Goal: Task Accomplishment & Management: Use online tool/utility

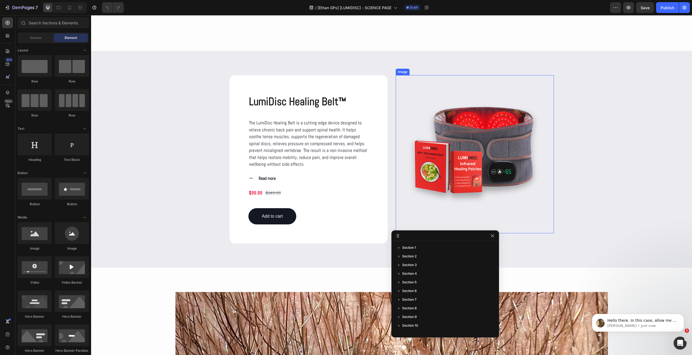
scroll to position [595, 0]
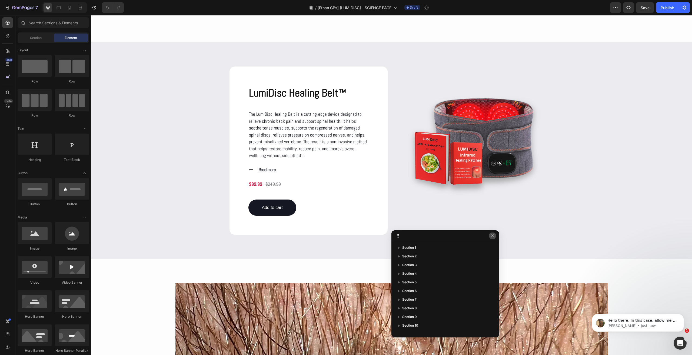
click at [492, 237] on icon "button" at bounding box center [492, 235] width 3 height 3
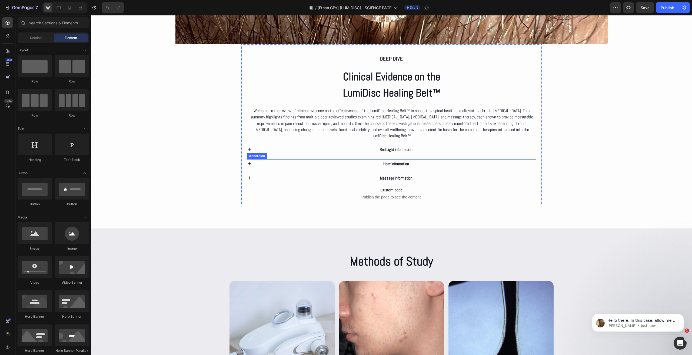
scroll to position [1001, 0]
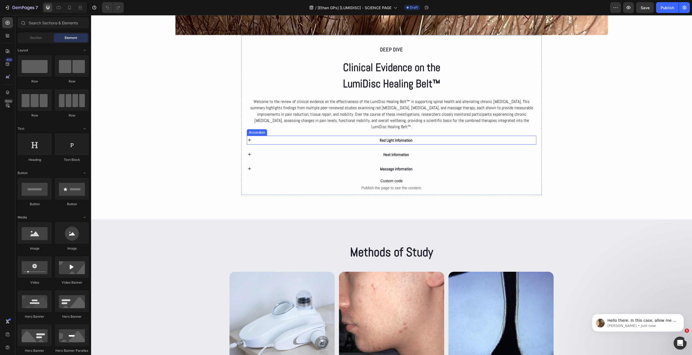
click at [359, 143] on div "Red Light information" at bounding box center [396, 140] width 280 height 9
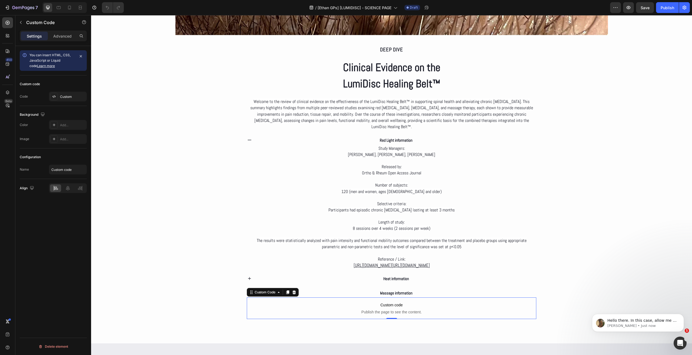
click at [356, 309] on span "Publish the page to see the content." at bounding box center [392, 311] width 290 height 5
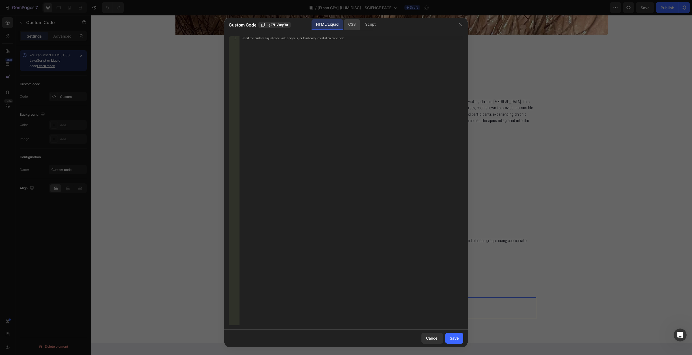
click at [361, 21] on div "CSS" at bounding box center [370, 24] width 19 height 11
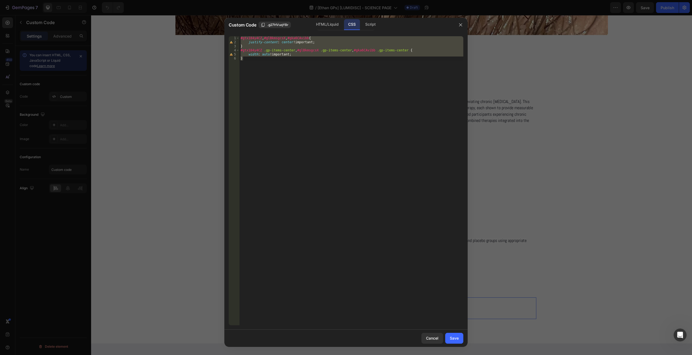
click at [273, 80] on div "#gtx184y4CZ , #glBkmsgcsX , #gka6CAvibb { justify-content : center !important ;…" at bounding box center [352, 180] width 224 height 289
drag, startPoint x: 256, startPoint y: 74, endPoint x: 199, endPoint y: 35, distance: 69.6
click at [199, 35] on div "Custom Code .g27HVuqY8r HTML/Liquid CSS Script } 1 2 3 4 5 6 #gtx184y4CZ , #glB…" at bounding box center [346, 177] width 692 height 355
type textarea "#gtx184y4CZ, #glBkmsgcsX, #gka6CAvibb{ justify-content: center !important;"
click at [464, 27] on button "button" at bounding box center [461, 25] width 9 height 9
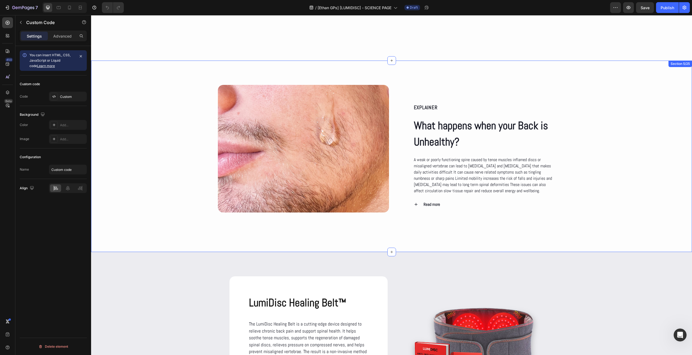
scroll to position [439, 0]
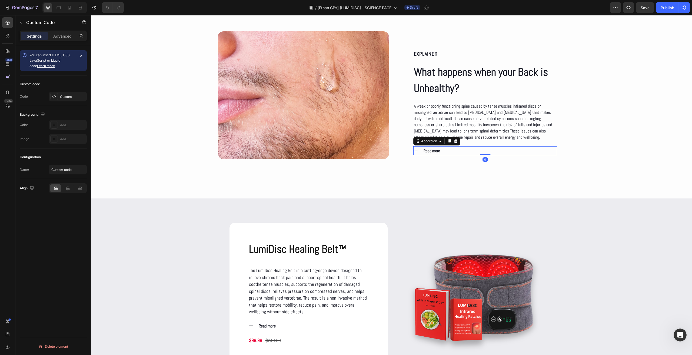
click at [444, 152] on div "Read more" at bounding box center [490, 150] width 134 height 9
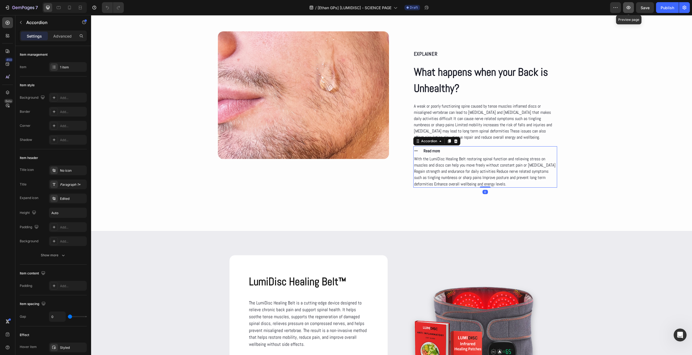
click at [630, 8] on icon "button" at bounding box center [629, 7] width 4 height 3
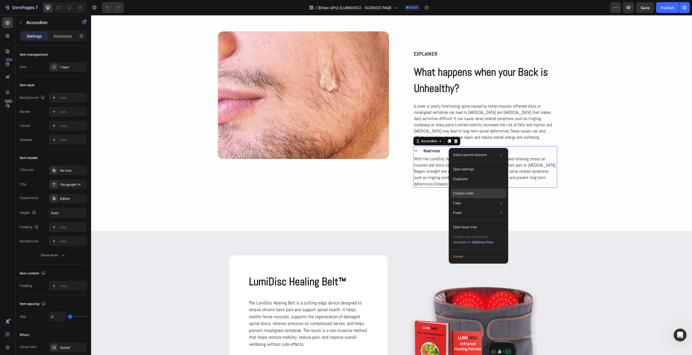
click at [477, 208] on div "Custom code" at bounding box center [478, 213] width 55 height 10
type input "100%"
type input "100"
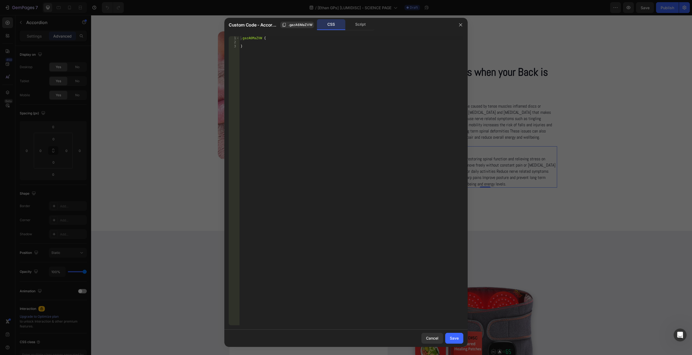
click at [314, 61] on div ".gazA6MaZVW { }" at bounding box center [352, 184] width 224 height 297
paste textarea
click at [314, 62] on div "#gtx184y4CZ , #glBkmsgcsX , #gka6CAvibb { justify-content : center !important ;…" at bounding box center [352, 184] width 224 height 297
drag, startPoint x: 307, startPoint y: 39, endPoint x: 235, endPoint y: 34, distance: 71.6
click at [235, 34] on div "} 1 2 3 4 5 6 #gtx184y4CZ , #glBkmsgcsX , #gka6CAvibb { justify-content : cente…" at bounding box center [345, 181] width 243 height 298
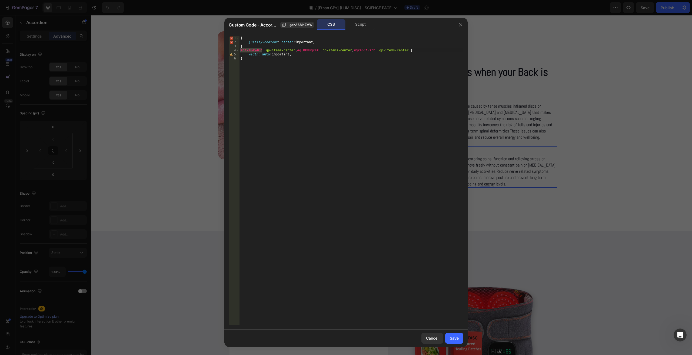
drag, startPoint x: 262, startPoint y: 50, endPoint x: 220, endPoint y: 51, distance: 41.1
click at [220, 51] on div "Custom Code - Accordion .gazA6MaZVW CSS Script { 1 2 3 4 5 6 { justify-content …" at bounding box center [346, 177] width 692 height 355
drag, startPoint x: 346, startPoint y: 51, endPoint x: 229, endPoint y: 49, distance: 117.1
click at [229, 49] on div ".gp-items-center, #glBkmsgcsX .gp-items-center, #gka6CAvibb .gp-items-center { …" at bounding box center [345, 181] width 243 height 298
type textarea ".gp-items-center {"
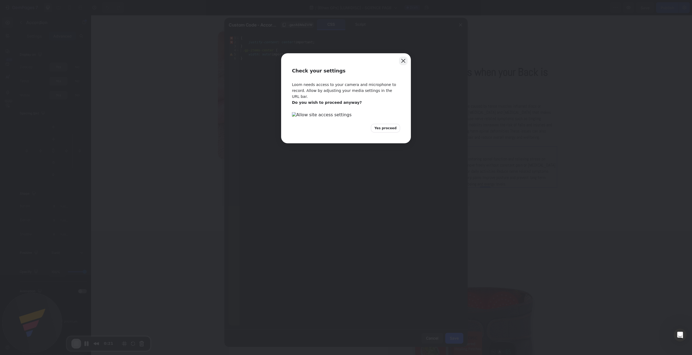
click at [402, 61] on button "Close" at bounding box center [403, 61] width 9 height 9
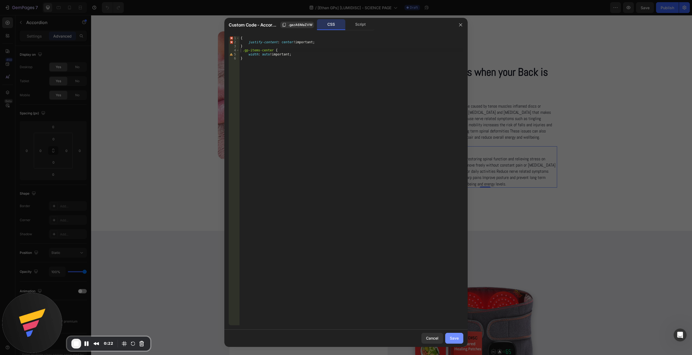
click at [450, 338] on div "Save" at bounding box center [454, 338] width 9 height 6
type input "0"
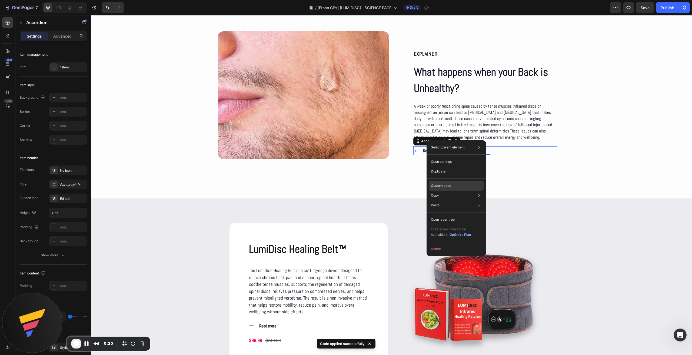
click at [450, 186] on p "Custom code" at bounding box center [441, 185] width 20 height 5
type input "100%"
type input "100"
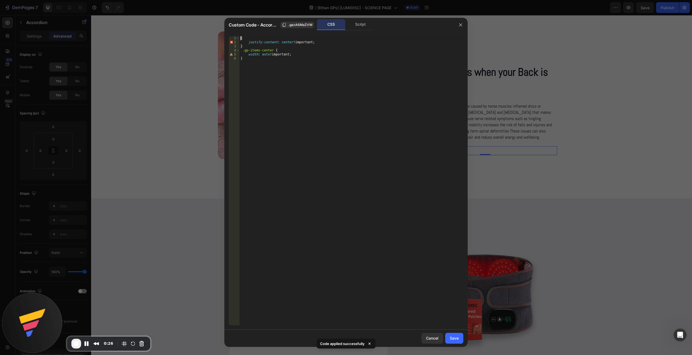
click at [240, 40] on div "{ justify-content : center !important ; } .gp-items-center { width : auto !impo…" at bounding box center [352, 184] width 224 height 297
paste textarea "gZftp3qn67"
click at [241, 52] on div "#gZftp3qn67 { justify-content : center !important ; } .gp-items-center { width …" at bounding box center [352, 184] width 224 height 297
drag, startPoint x: 260, startPoint y: 38, endPoint x: 240, endPoint y: 37, distance: 20.0
click at [240, 37] on div "#gZftp3qn67 { justify-content : center !important ; } .gp-items-center { width …" at bounding box center [352, 184] width 224 height 297
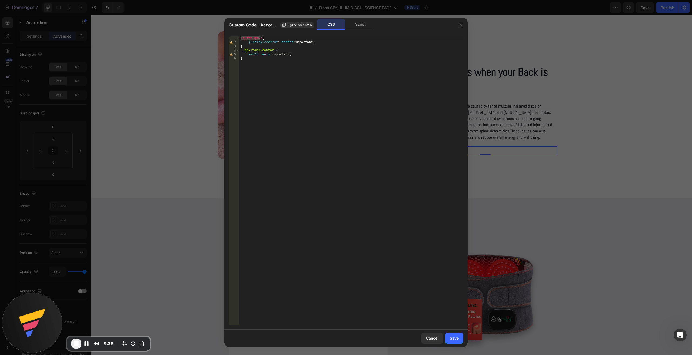
click at [242, 51] on div "#gZftp3qn67 { justify-content : center !important ; } .gp-items-center { width …" at bounding box center [352, 184] width 224 height 297
paste textarea "#gZftp3qn67"
type textarea "#gZftp3qn67 .gp-items-center {"
click at [454, 337] on div "Save" at bounding box center [454, 338] width 9 height 6
type input "0"
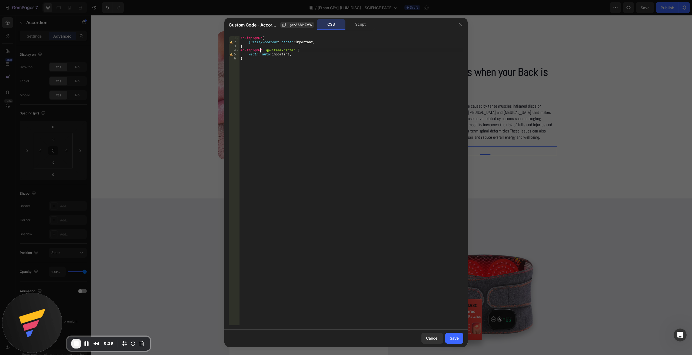
type input "0"
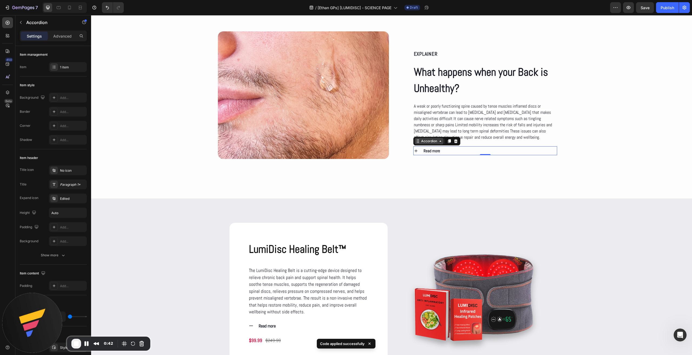
click at [420, 140] on div "Accordion" at bounding box center [429, 141] width 18 height 5
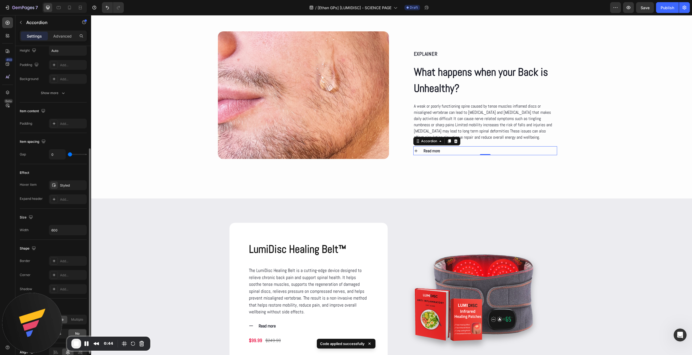
scroll to position [189, 0]
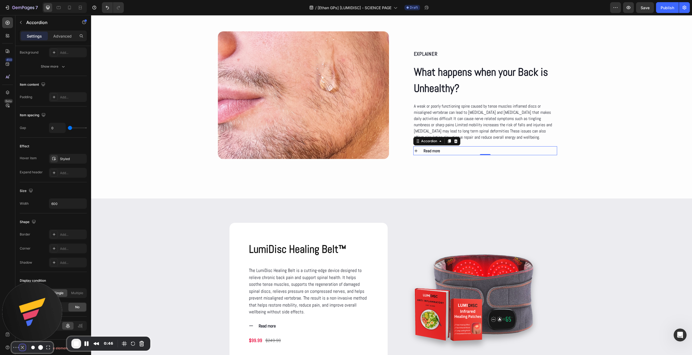
click at [21, 344] on button "Camera off" at bounding box center [22, 347] width 6 height 6
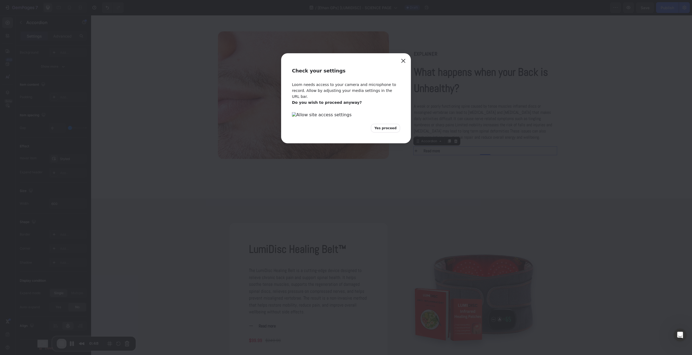
click at [390, 131] on span "Yes proceed" at bounding box center [386, 128] width 22 height 5
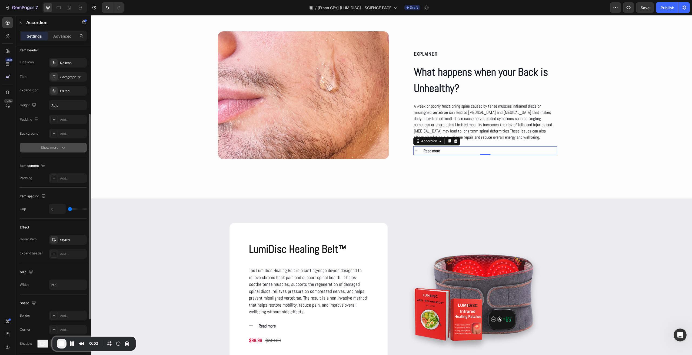
scroll to position [81, 0]
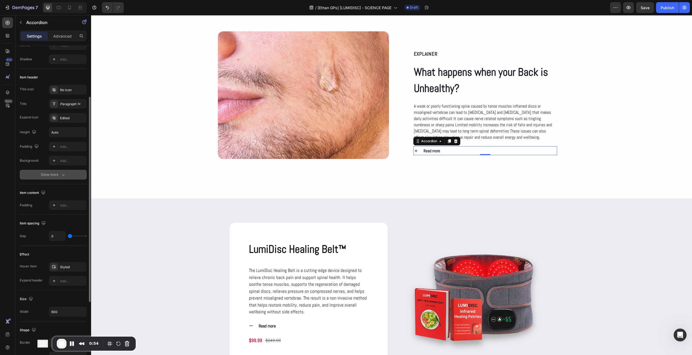
click at [59, 177] on button "Show more" at bounding box center [53, 175] width 67 height 10
click at [70, 189] on icon at bounding box center [68, 188] width 4 height 5
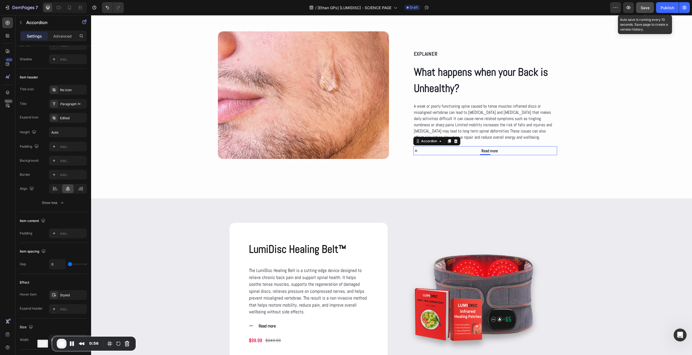
click at [644, 7] on span "Save" at bounding box center [645, 7] width 9 height 5
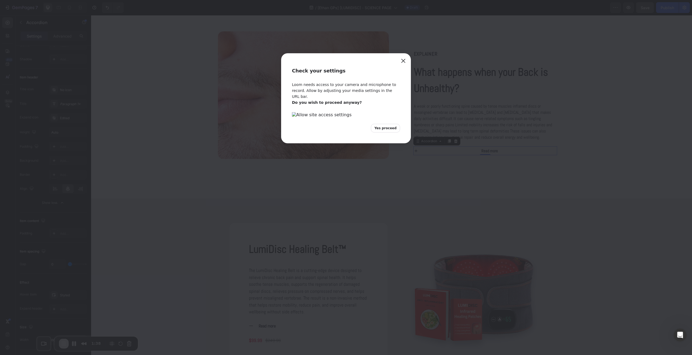
click at [383, 131] on span "Yes proceed" at bounding box center [386, 128] width 22 height 5
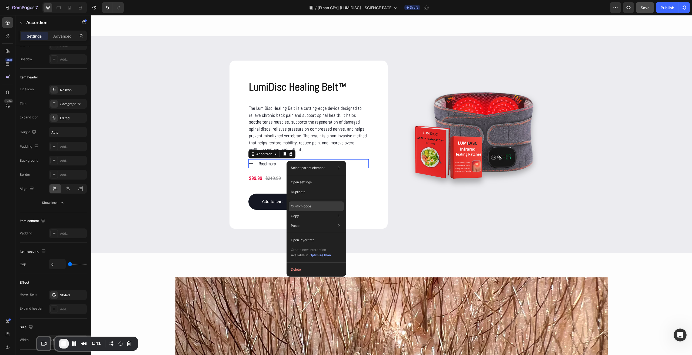
click at [303, 221] on div "Custom code" at bounding box center [316, 226] width 55 height 10
type input "100%"
type input "100"
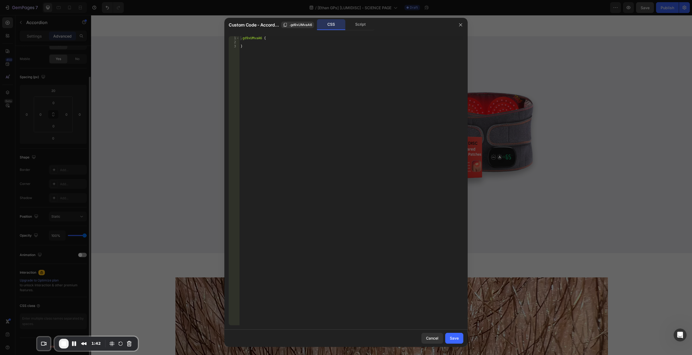
scroll to position [35, 0]
type textarea "}"
click at [289, 105] on div ".gd9xUMvaA6 { }" at bounding box center [352, 184] width 224 height 297
paste textarea "gskAB5Vm4U"
type textarea "#gskAB5Vm4U"
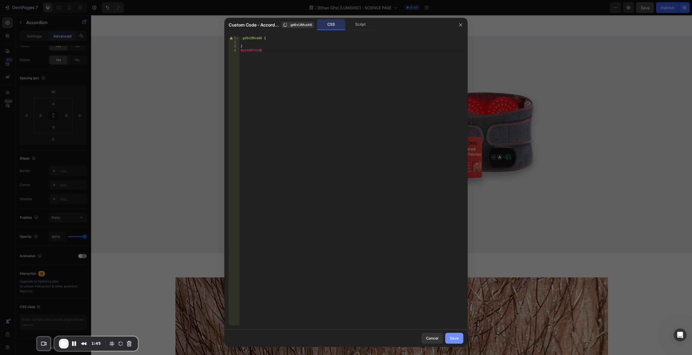
click at [454, 336] on div "Save" at bounding box center [454, 338] width 9 height 6
type input "0"
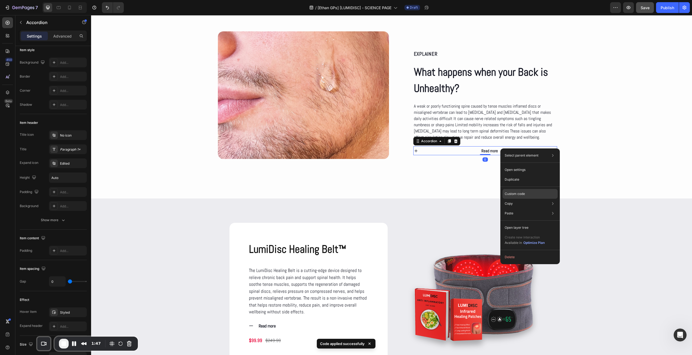
click at [512, 193] on p "Custom code" at bounding box center [515, 193] width 20 height 5
type input "100%"
type input "100"
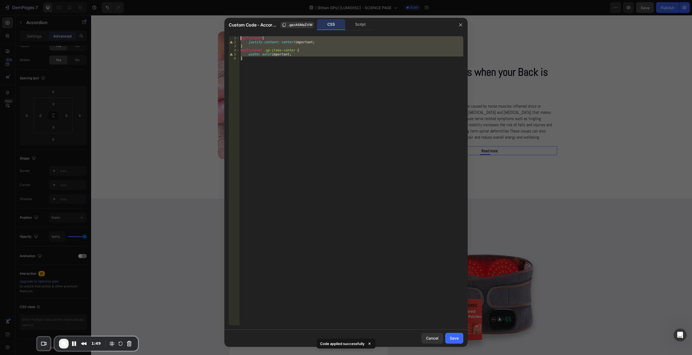
drag, startPoint x: 257, startPoint y: 69, endPoint x: 220, endPoint y: 39, distance: 47.6
click at [220, 39] on div "Custom Code - Accordion .gazA6MaZVW CSS Script } 1 2 3 4 5 6 #gZftp3qn67 { just…" at bounding box center [346, 177] width 692 height 355
type textarea "#gZftp3qn67{ justify-content: center !important;"
click at [447, 341] on button "Save" at bounding box center [454, 338] width 18 height 11
type input "0"
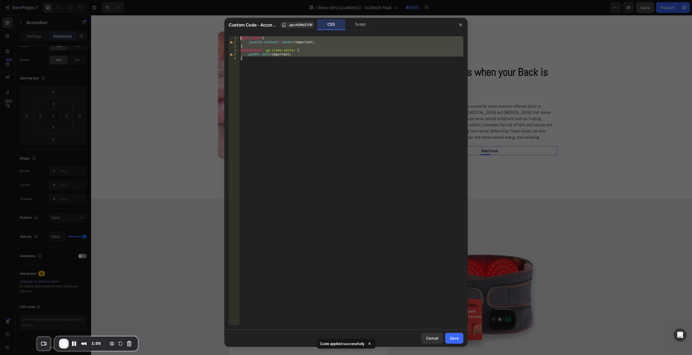
type input "0"
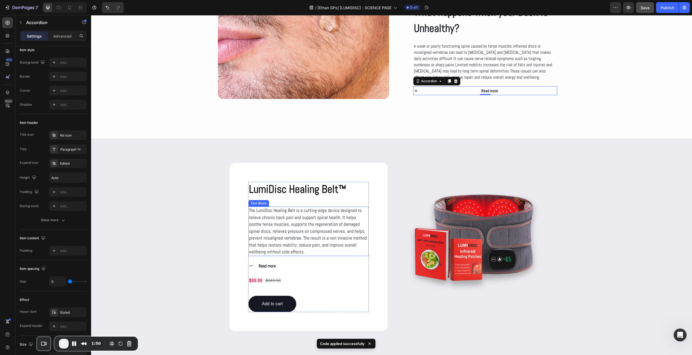
scroll to position [601, 0]
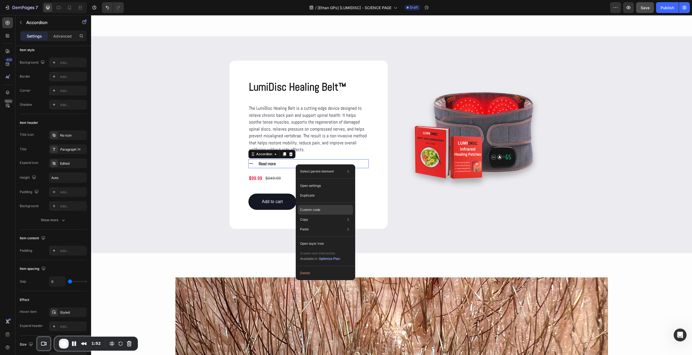
click at [310, 208] on p "Custom code" at bounding box center [310, 209] width 20 height 5
type input "100%"
type input "100"
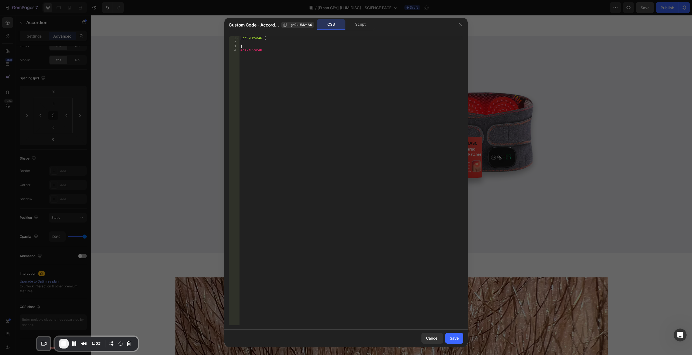
type textarea "#gskAB5Vm4U"
click at [289, 134] on div ".gd9xUMvaA6 { } #gskAB5Vm4U" at bounding box center [352, 184] width 224 height 297
paste textarea "}"
drag, startPoint x: 266, startPoint y: 49, endPoint x: 229, endPoint y: 49, distance: 36.2
click at [229, 49] on div "} 1 2 3 4 5 6 7 8 9 10 .gd9xUMvaA6 { } #gskAB5Vm4U #gZftp3qn67 { justify-conten…" at bounding box center [346, 180] width 235 height 289
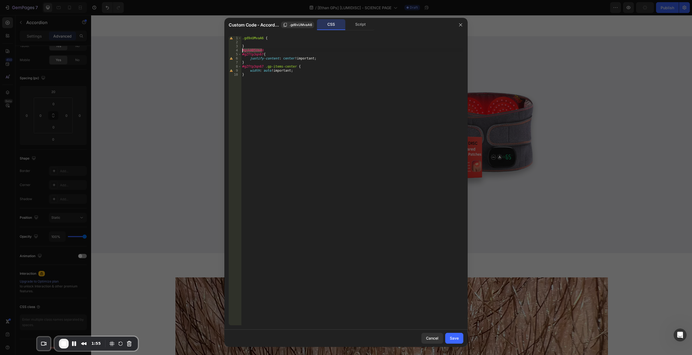
type textarea "#gskAB5Vm4U"
drag, startPoint x: 261, startPoint y: 54, endPoint x: 237, endPoint y: 53, distance: 24.4
click at [237, 53] on div "1 2 3 4 5 6 7 8 9 10 .gd9xUMvaA6 { } #gZftp3qn67 { justify-content : center !im…" at bounding box center [346, 180] width 235 height 289
paste textarea "skAB5Vm4U"
drag, startPoint x: 263, startPoint y: 65, endPoint x: 232, endPoint y: 64, distance: 30.9
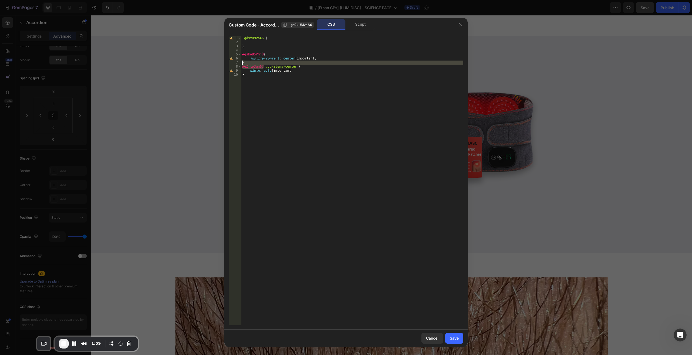
click at [232, 64] on div "#gskAB5Vm4U{ 1 2 3 4 5 6 7 8 9 10 .gd9xUMvaA6 { } #gskAB5Vm4U { justify-content…" at bounding box center [346, 180] width 235 height 289
click at [261, 67] on div ".gd9xUMvaA6 { } #gskAB5Vm4U { justify-content : center !important ; } #gZftp3qn…" at bounding box center [352, 180] width 222 height 289
drag, startPoint x: 260, startPoint y: 67, endPoint x: 237, endPoint y: 66, distance: 23.6
click at [237, 66] on div "#gZftp3qn67 .gp-items-center { 1 2 3 4 5 6 7 8 9 10 .gd9xUMvaA6 { } #gskAB5Vm4U…" at bounding box center [346, 180] width 235 height 289
drag, startPoint x: 262, startPoint y: 65, endPoint x: 234, endPoint y: 66, distance: 27.1
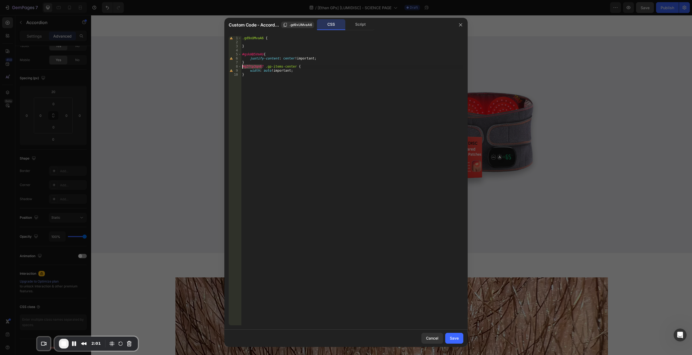
click at [234, 66] on div "#gZftp3qn67 .gp-items-center { 1 2 3 4 5 6 7 8 9 10 .gd9xUMvaA6 { } #gskAB5Vm4U…" at bounding box center [346, 180] width 235 height 289
paste textarea "skAB5Vm4U"
type textarea "#gskAB5Vm4U .gp-items-center {"
click at [454, 337] on div "Save" at bounding box center [454, 338] width 9 height 6
type input "0"
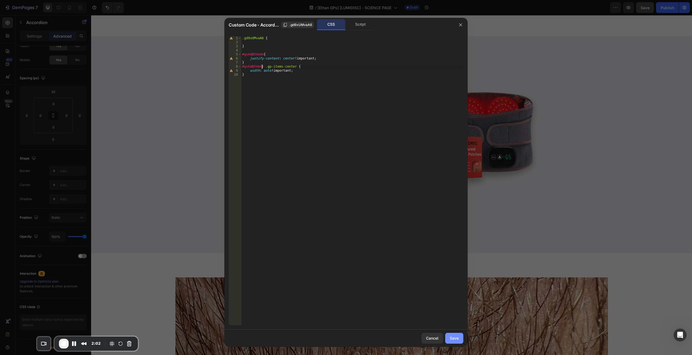
type input "0"
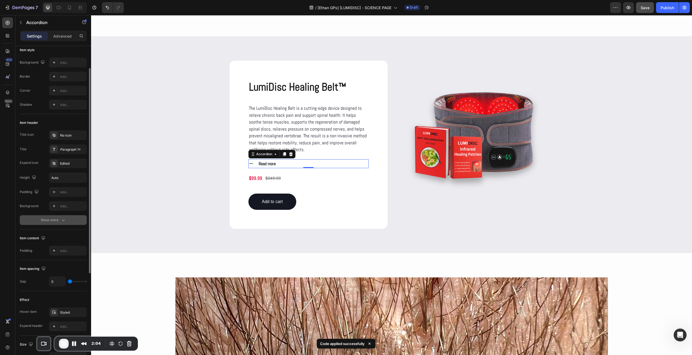
click at [45, 220] on div "Show more" at bounding box center [53, 219] width 25 height 5
click at [71, 232] on div at bounding box center [68, 234] width 12 height 9
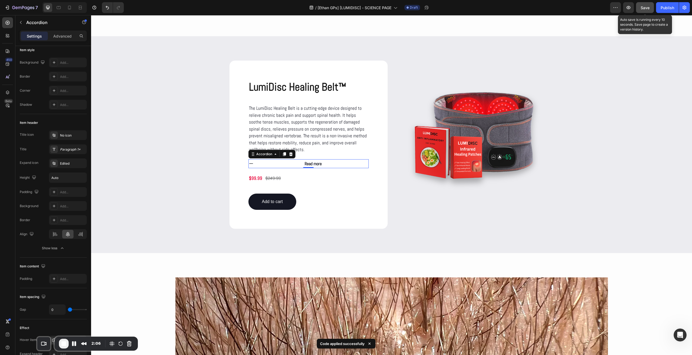
click at [642, 11] on button "Save" at bounding box center [645, 7] width 18 height 11
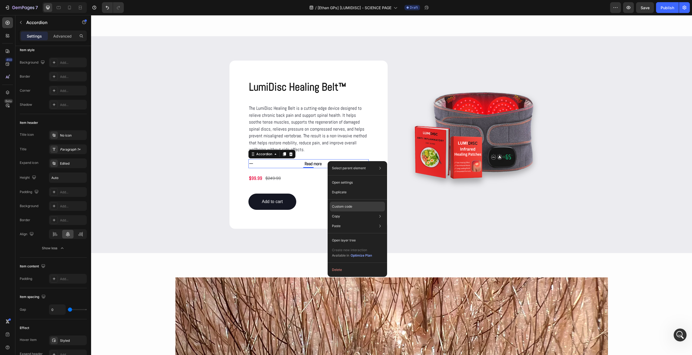
click at [359, 221] on div "Custom code" at bounding box center [357, 226] width 55 height 10
type input "100%"
type input "100"
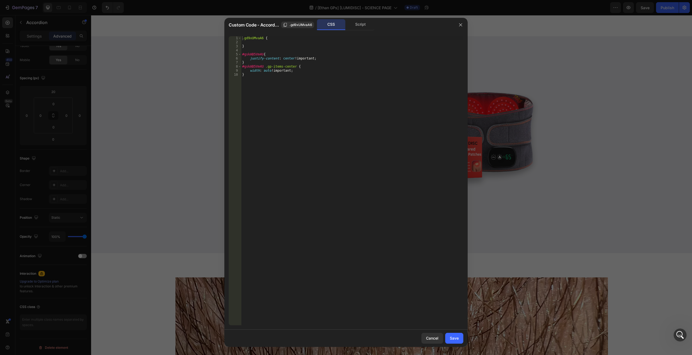
type textarea "}"
click at [296, 152] on div ".gd9xUMvaA6 { } #gskAB5Vm4U { justify-content : center !important ; } #gskAB5Vm…" at bounding box center [352, 184] width 222 height 297
click at [457, 23] on button "button" at bounding box center [461, 25] width 9 height 9
type input "0"
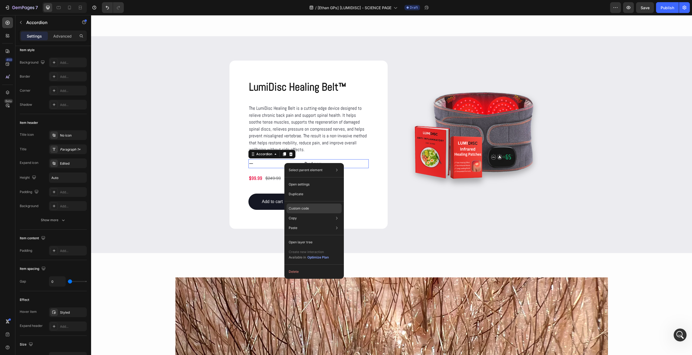
click at [312, 223] on div "Custom code" at bounding box center [314, 228] width 55 height 10
type input "100%"
type input "100"
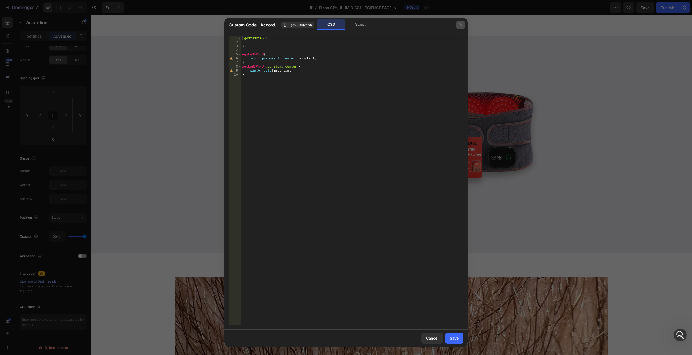
click at [457, 27] on button "button" at bounding box center [461, 25] width 9 height 9
type input "0"
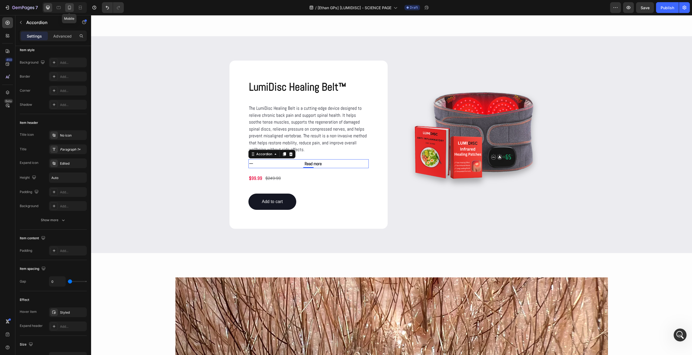
click at [66, 5] on div at bounding box center [69, 7] width 9 height 9
type input "100%"
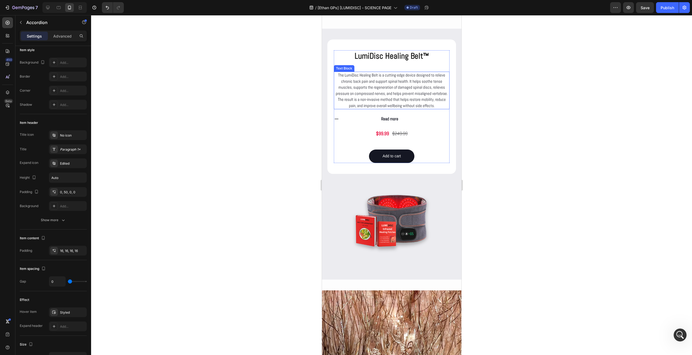
scroll to position [568, 0]
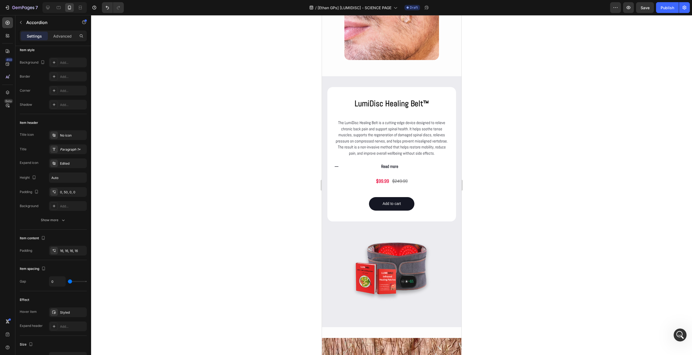
click at [416, 171] on div "Read more" at bounding box center [389, 166] width 92 height 9
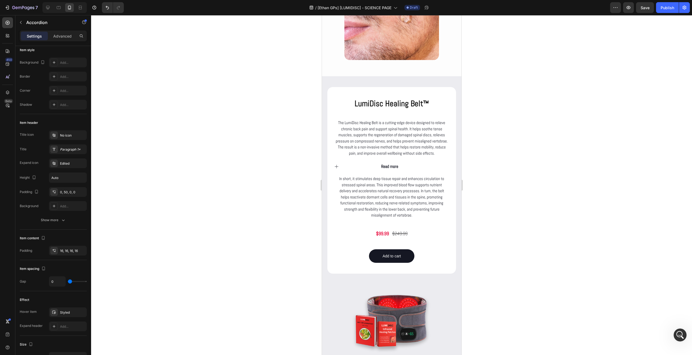
click at [355, 171] on div "Read more" at bounding box center [389, 166] width 92 height 9
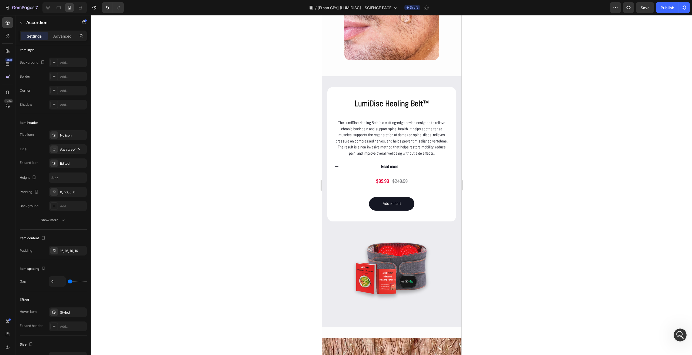
click at [356, 171] on div "Read more" at bounding box center [389, 166] width 92 height 9
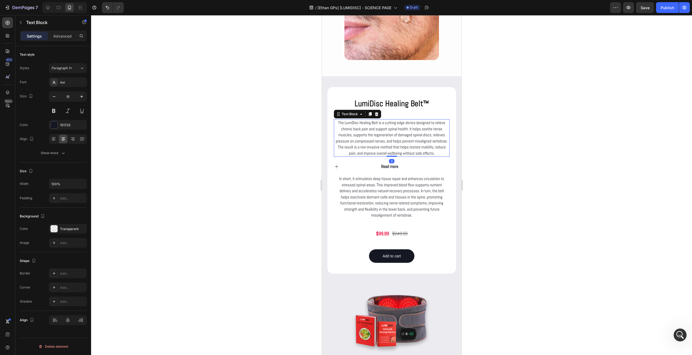
click at [378, 124] on p "The LumiDisc Healing Belt is a cutting-edge device designed to relieve chronic …" at bounding box center [391, 138] width 115 height 37
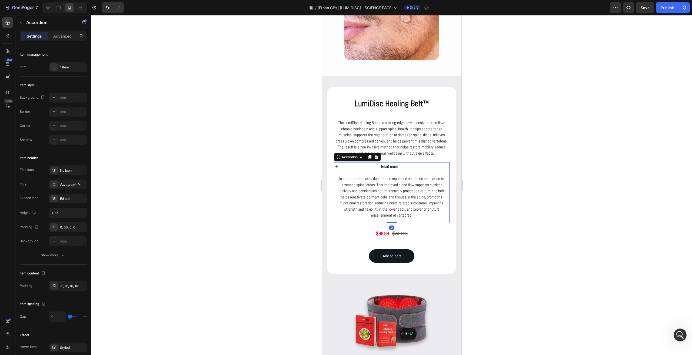
click at [376, 171] on div "Read more" at bounding box center [389, 166] width 92 height 9
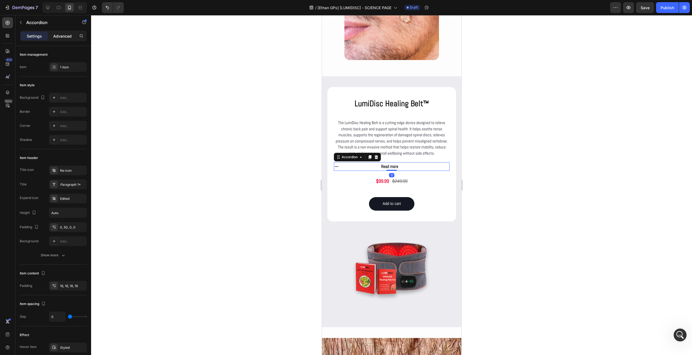
click at [65, 35] on p "Advanced" at bounding box center [62, 36] width 18 height 6
type input "100%"
type input "100"
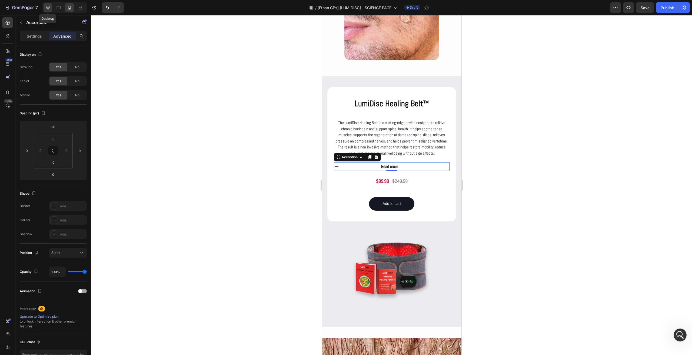
click at [47, 9] on icon at bounding box center [47, 7] width 5 height 5
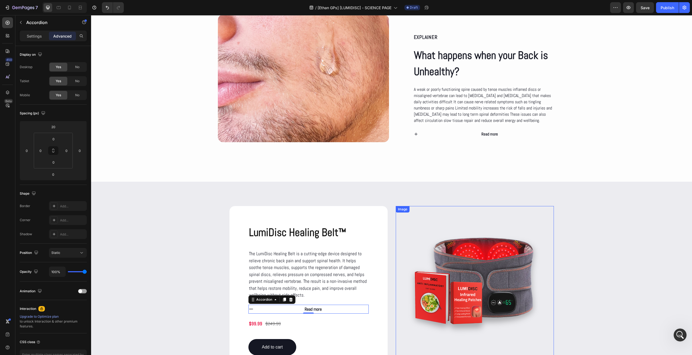
scroll to position [454, 0]
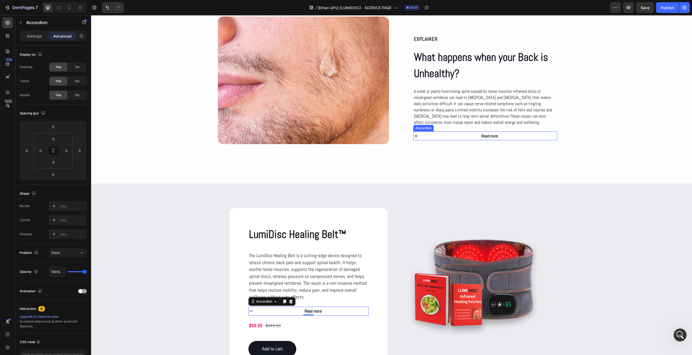
click at [463, 133] on div "Read more" at bounding box center [490, 135] width 134 height 9
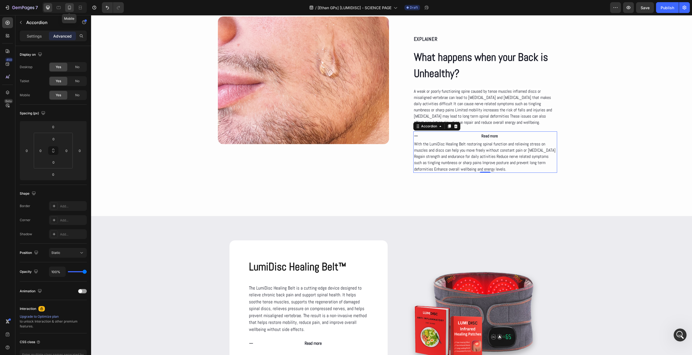
click at [67, 11] on div at bounding box center [69, 7] width 9 height 9
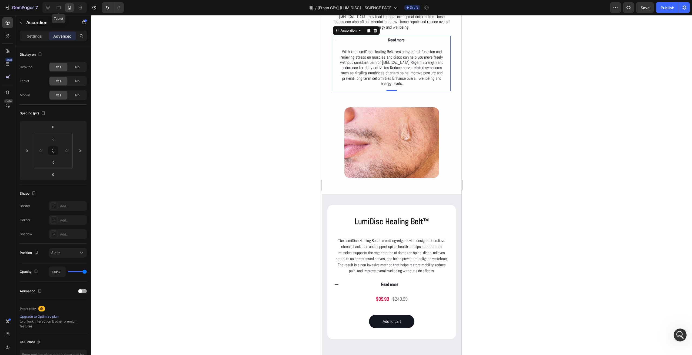
scroll to position [500, 0]
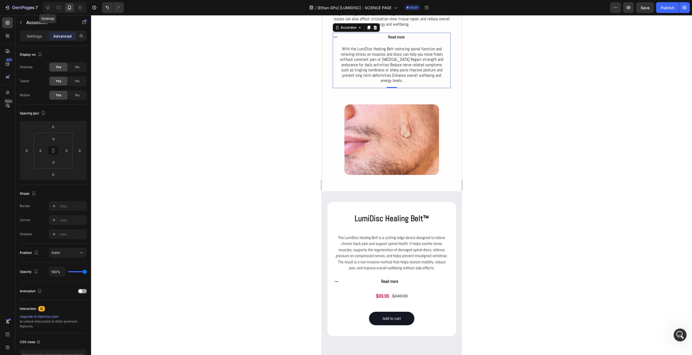
drag, startPoint x: 44, startPoint y: 7, endPoint x: 90, endPoint y: 28, distance: 50.8
click at [44, 7] on div at bounding box center [48, 7] width 9 height 9
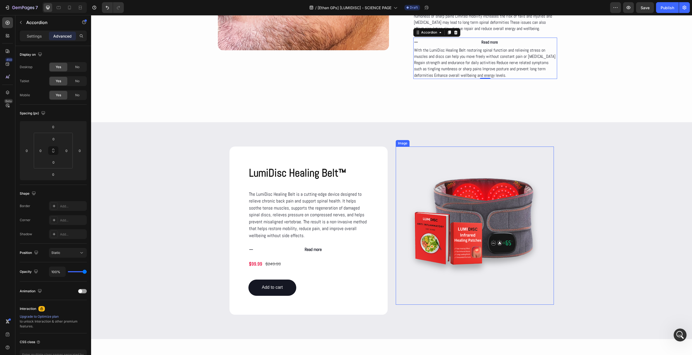
scroll to position [663, 0]
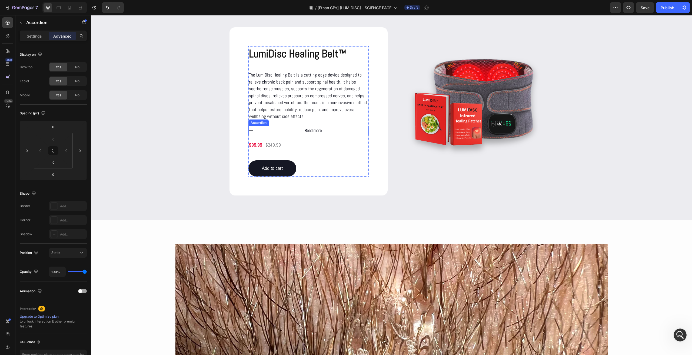
click at [332, 130] on div "Read more" at bounding box center [313, 130] width 111 height 9
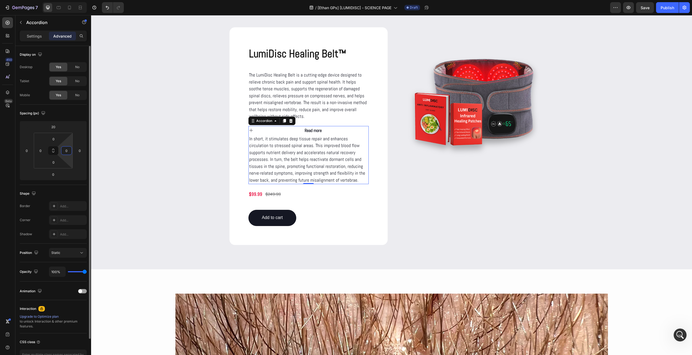
click at [70, 151] on input "0" at bounding box center [66, 151] width 8 height 8
click at [79, 152] on input "0" at bounding box center [80, 151] width 8 height 8
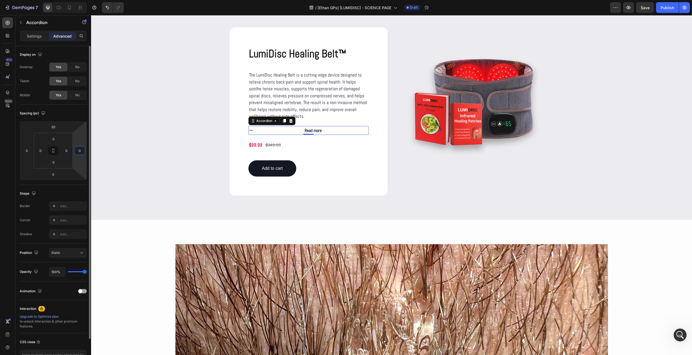
click at [70, 114] on div "Spacing (px)" at bounding box center [53, 113] width 67 height 9
click at [70, 10] on icon at bounding box center [69, 7] width 5 height 5
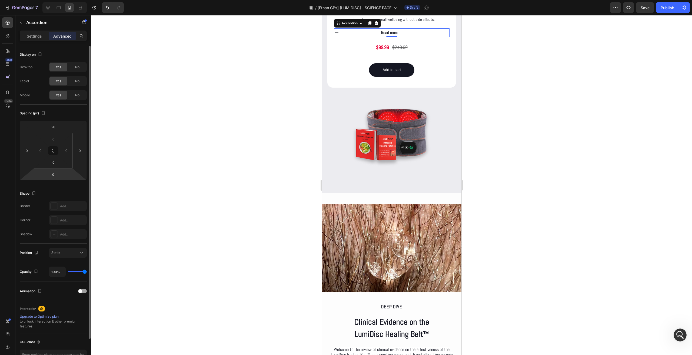
scroll to position [676, 0]
click at [31, 37] on p "Settings" at bounding box center [34, 36] width 15 height 6
type input "0"
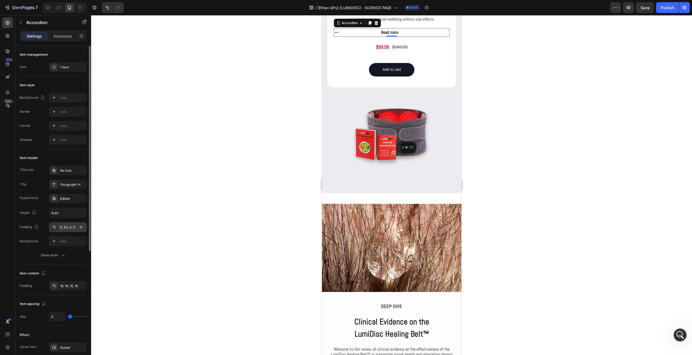
click at [66, 230] on div "0, 50, 0, 0" at bounding box center [68, 227] width 38 height 10
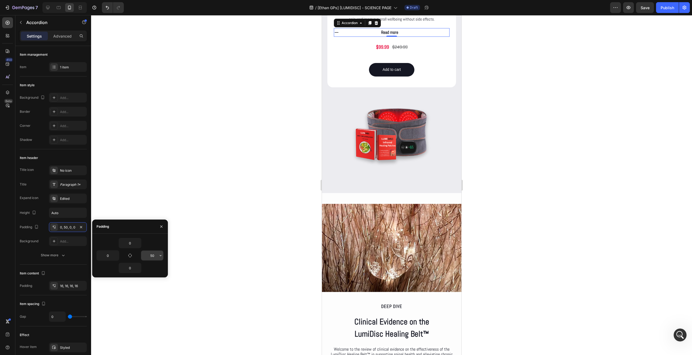
click at [148, 256] on input "50" at bounding box center [152, 256] width 22 height 10
type input "0"
click at [649, 14] on div "7 Version history / [[PERSON_NAME] GPs] [LUMIDISC] - SCIENCE PAGE Draft Preview…" at bounding box center [346, 7] width 692 height 15
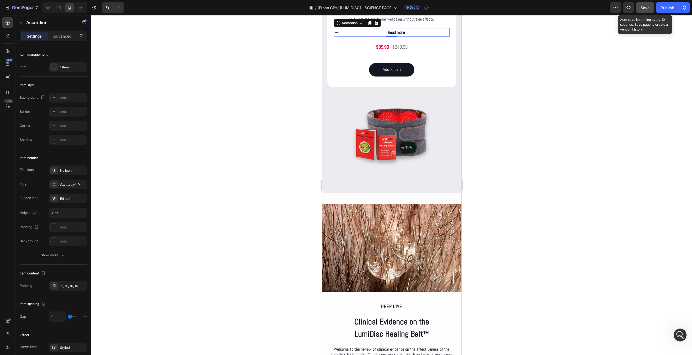
click at [647, 11] on button "Save" at bounding box center [645, 7] width 18 height 11
